Goal: Obtain resource: Download file/media

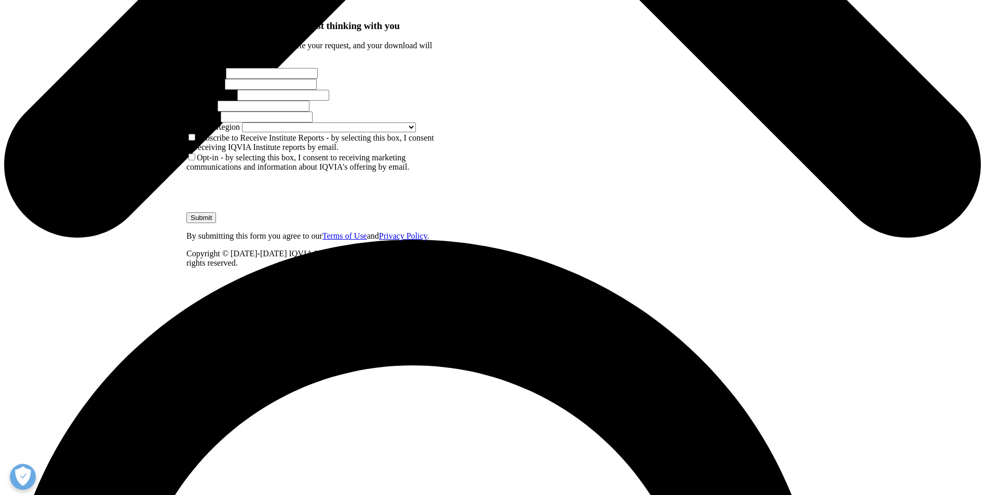
scroll to position [727, 0]
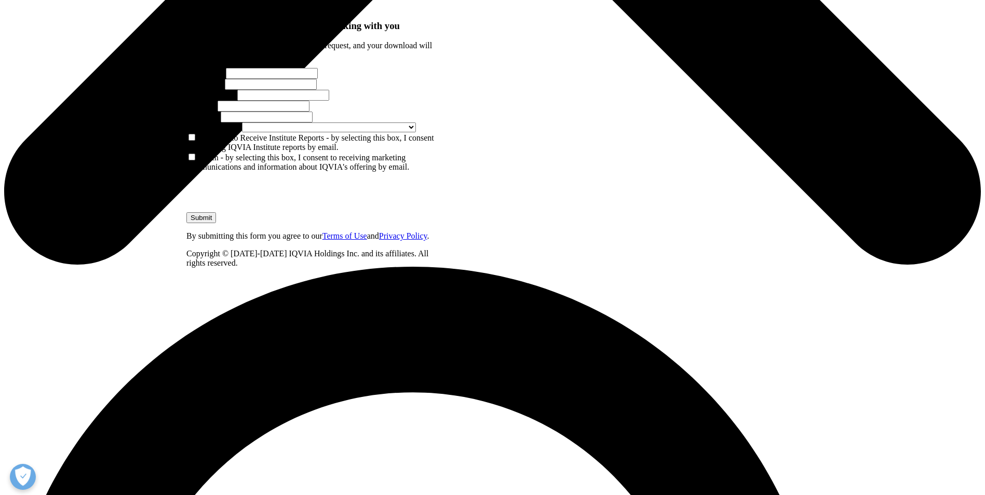
click at [231, 79] on input "First Name" at bounding box center [272, 73] width 92 height 11
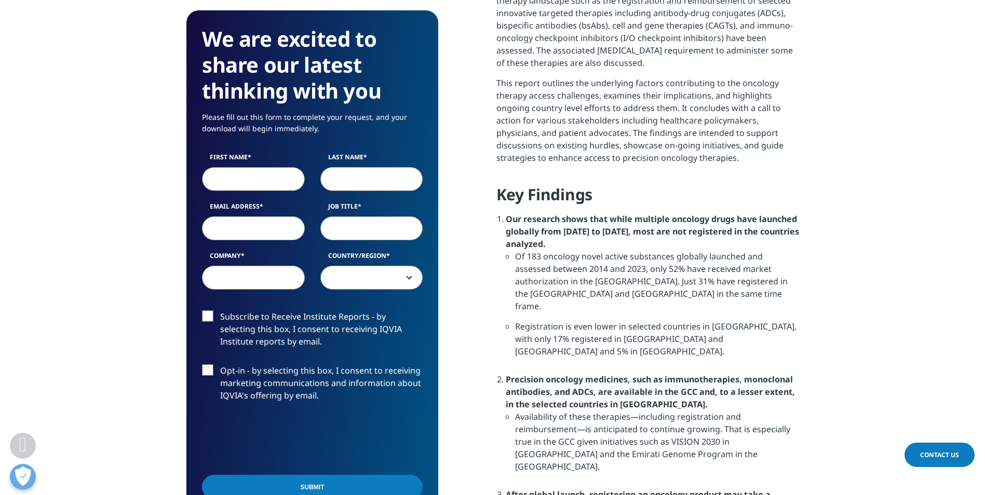
type input "amr"
type input "haredy"
type input "[EMAIL_ADDRESS][DOMAIN_NAME]"
type input "access"
type input "BMS"
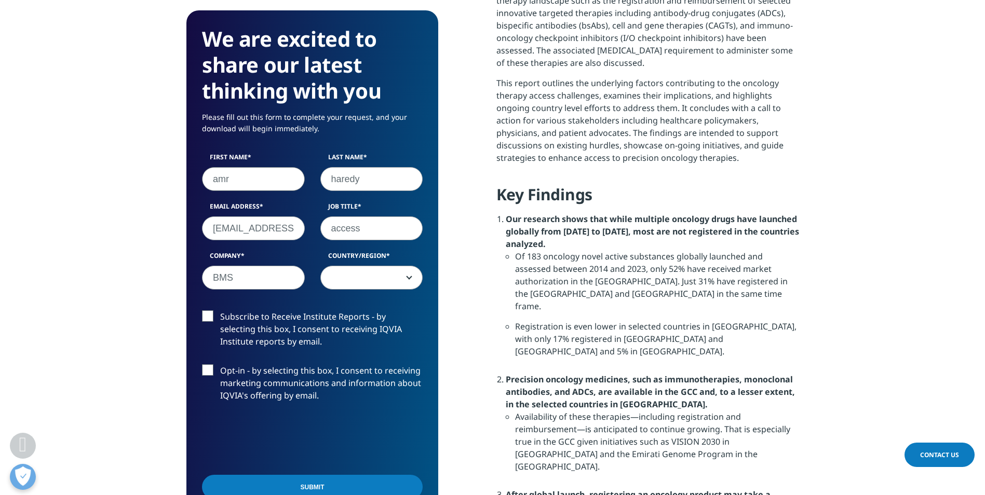
select select "[GEOGRAPHIC_DATA]"
click at [434, 250] on div "We are excited to share our latest thinking with you Please fill out this form …" at bounding box center [312, 297] width 252 height 574
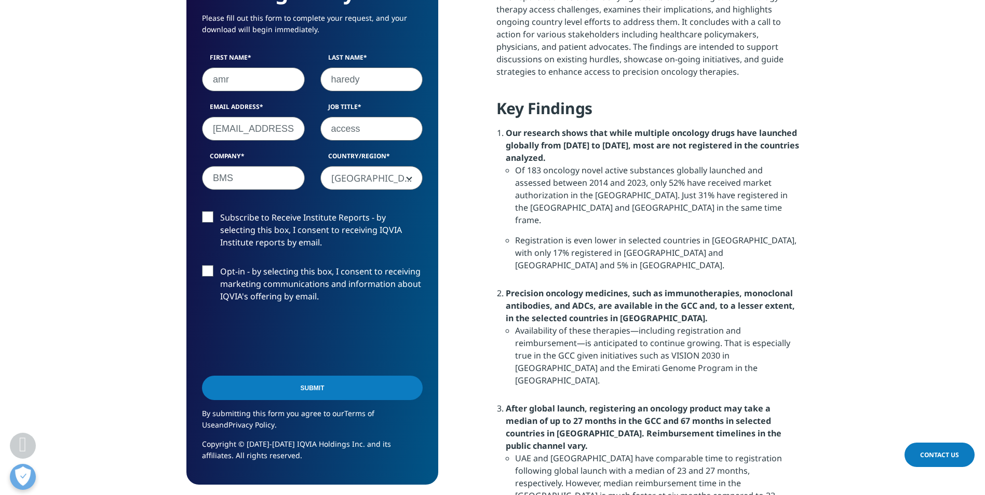
scroll to position [831, 0]
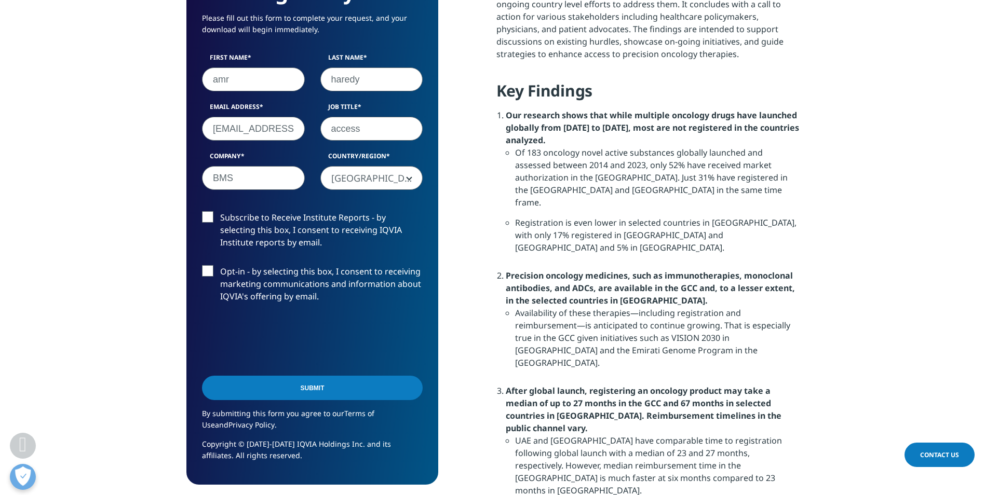
click at [215, 214] on label "Subscribe to Receive Institute Reports - by selecting this box, I consent to re…" at bounding box center [312, 232] width 221 height 43
click at [220, 211] on input "Subscribe to Receive Institute Reports - by selecting this box, I consent to re…" at bounding box center [220, 211] width 0 height 0
click at [211, 274] on label "Opt-in - by selecting this box, I consent to receiving marketing communications…" at bounding box center [312, 286] width 221 height 43
click at [220, 265] on input "Opt-in - by selecting this box, I consent to receiving marketing communications…" at bounding box center [220, 265] width 0 height 0
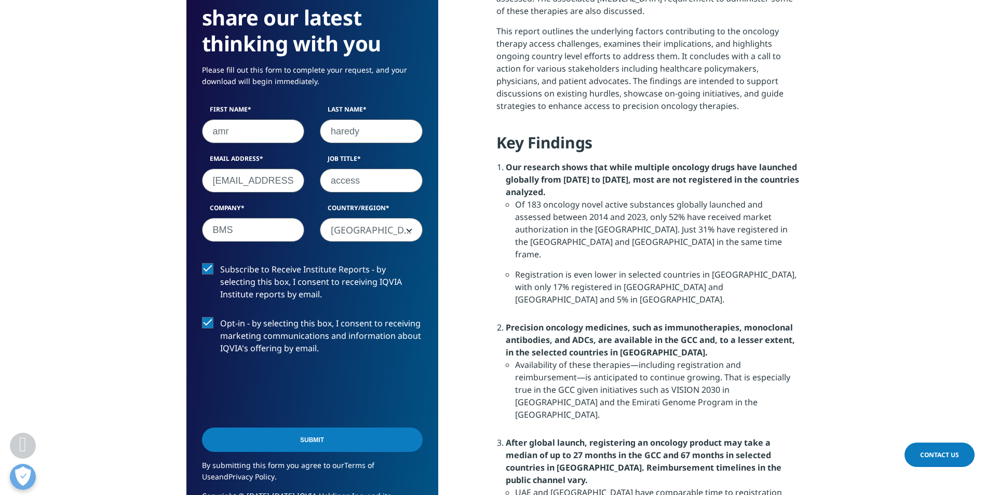
click at [343, 129] on input "haredy" at bounding box center [371, 131] width 103 height 24
click at [404, 378] on div "0cAFcWeA55gWCPngrFtnGfNDCDJfne1cmP9IkZnfotEvX2-3-YCL-fWdDXZS-hqekMjJMyjjNWOJnx3…" at bounding box center [312, 391] width 221 height 40
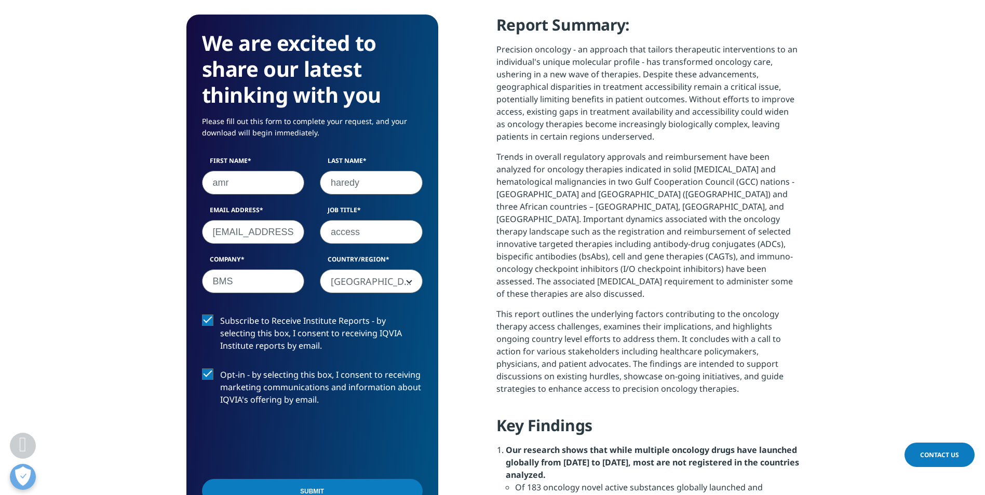
scroll to position [519, 0]
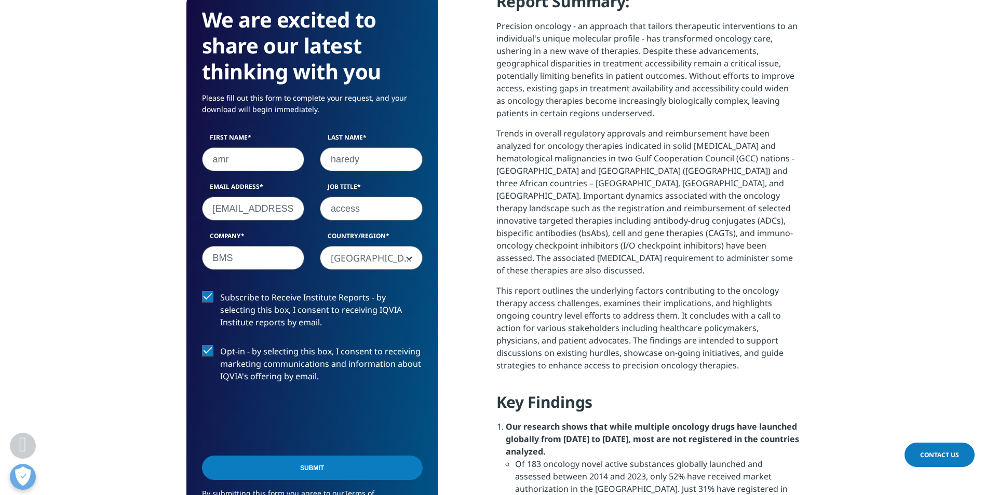
click at [345, 461] on input "Submit" at bounding box center [312, 468] width 221 height 24
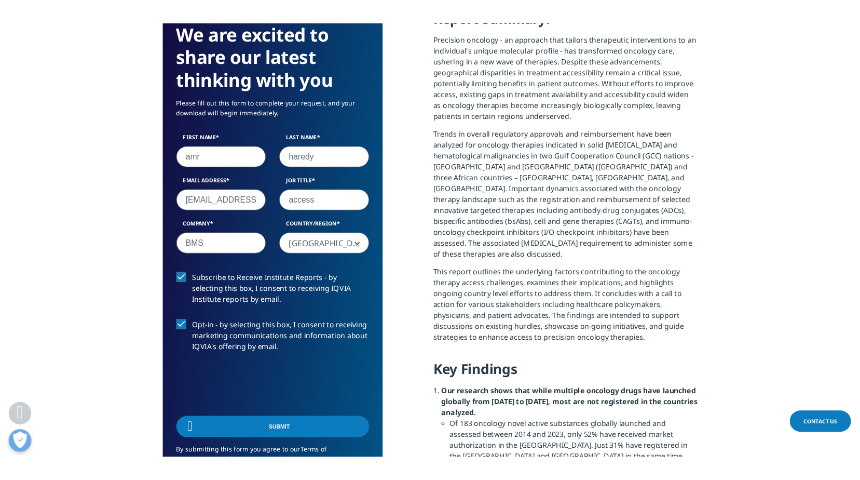
scroll to position [77, 252]
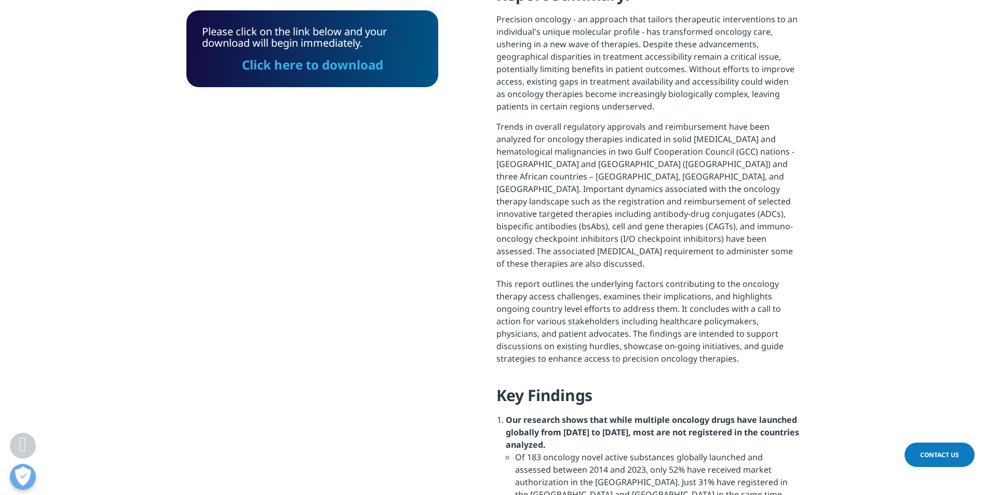
drag, startPoint x: 314, startPoint y: 65, endPoint x: 400, endPoint y: 166, distance: 132.9
click at [314, 65] on link "Click here to download" at bounding box center [312, 64] width 141 height 17
